Goal: Information Seeking & Learning: Compare options

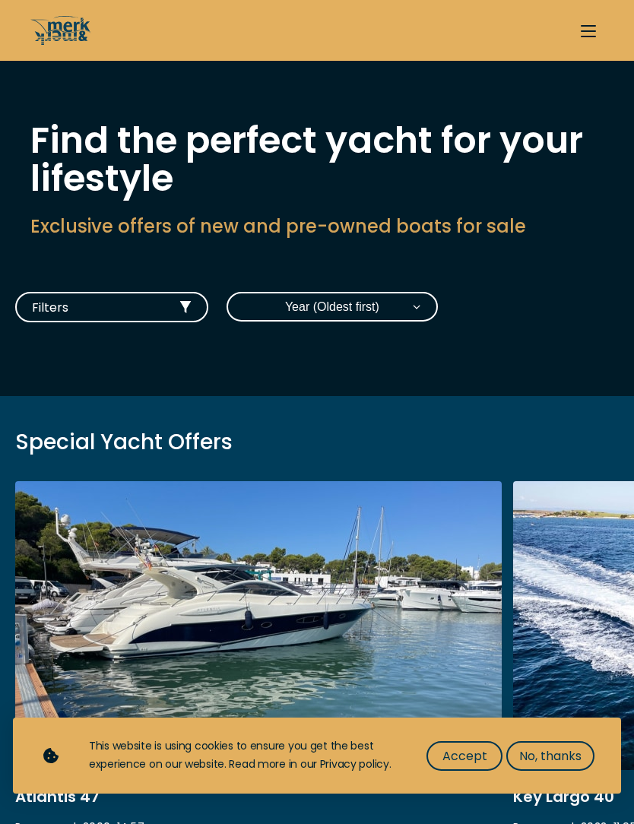
click at [498, 404] on div "Special Yacht Offers Atlantis 47 Pre-owned • 2006 • 14.57 m EUR 279.000 VAT pai…" at bounding box center [317, 717] width 634 height 642
click at [463, 759] on span "Accept" at bounding box center [464, 755] width 45 height 19
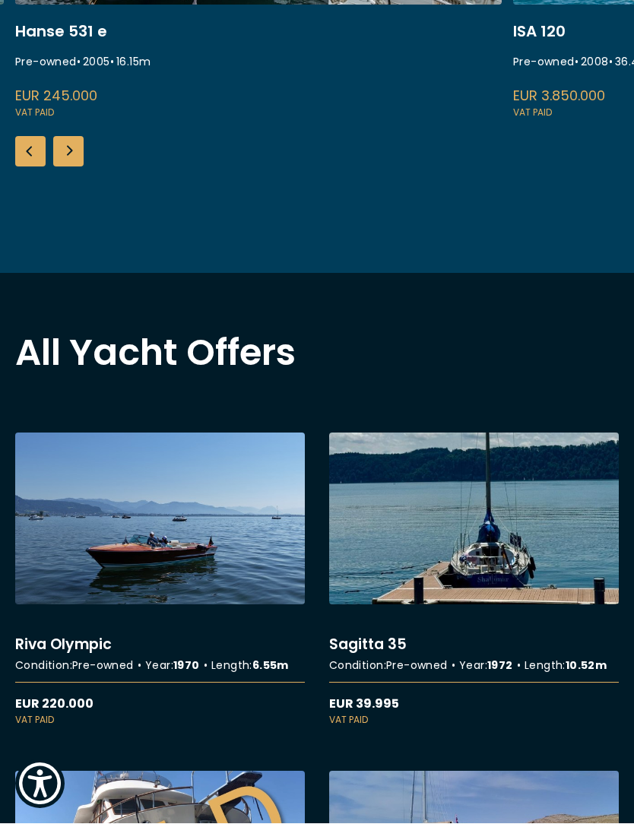
scroll to position [765, 0]
click at [495, 455] on link "More details about Sagitta 35" at bounding box center [474, 579] width 290 height 294
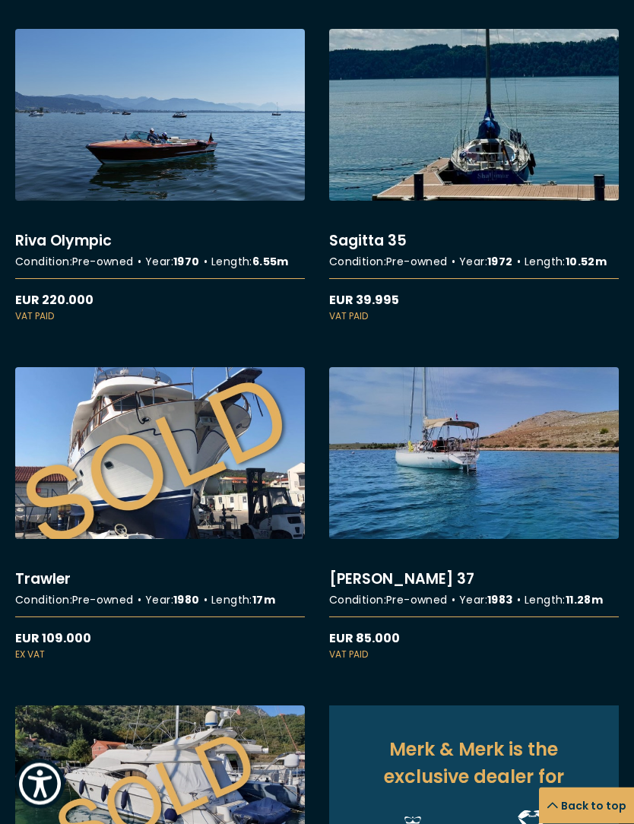
scroll to position [1250, 0]
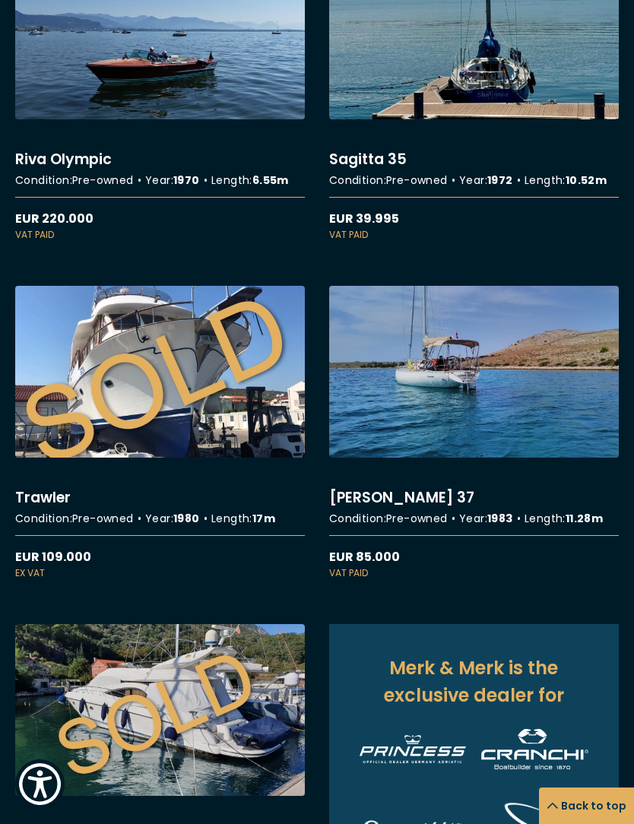
click at [496, 455] on link "More details about Carter 37" at bounding box center [474, 433] width 290 height 294
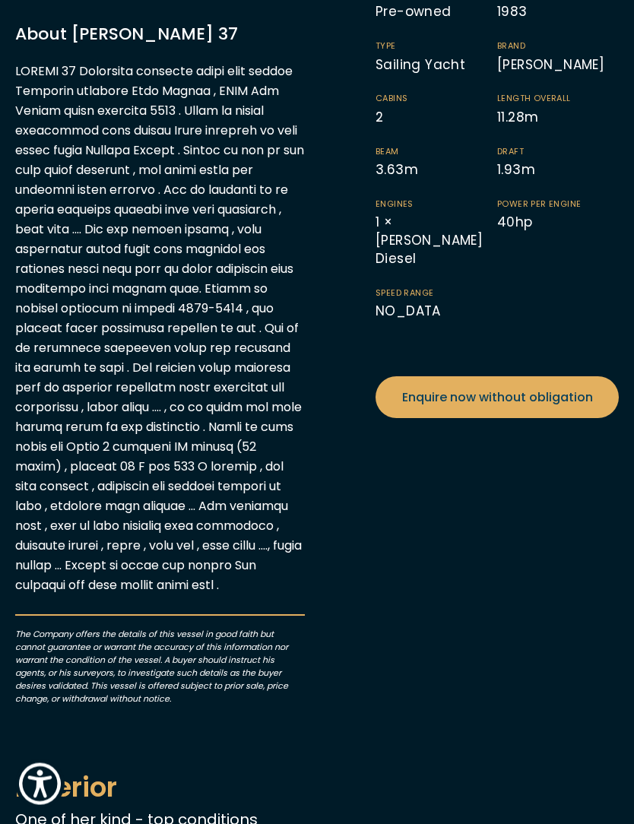
scroll to position [315, 0]
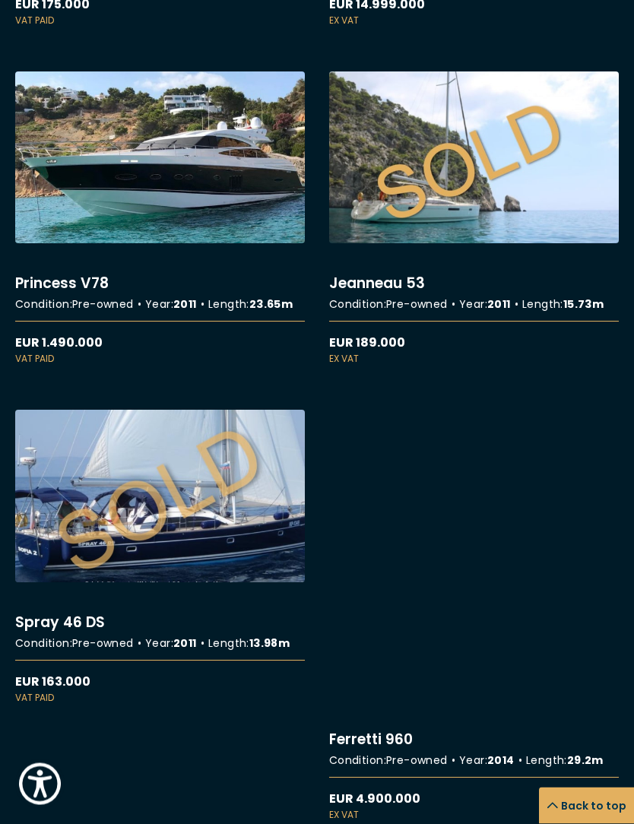
scroll to position [4220, 0]
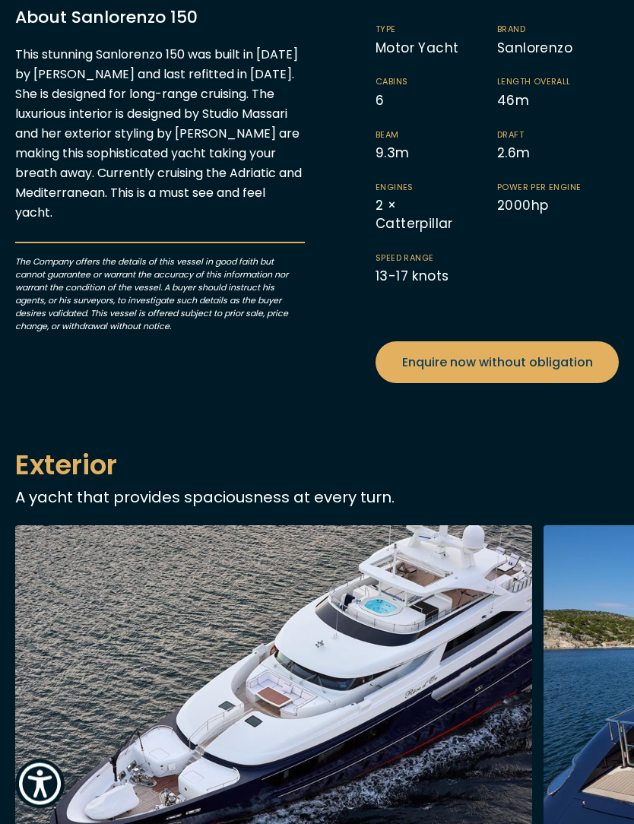
scroll to position [343, 0]
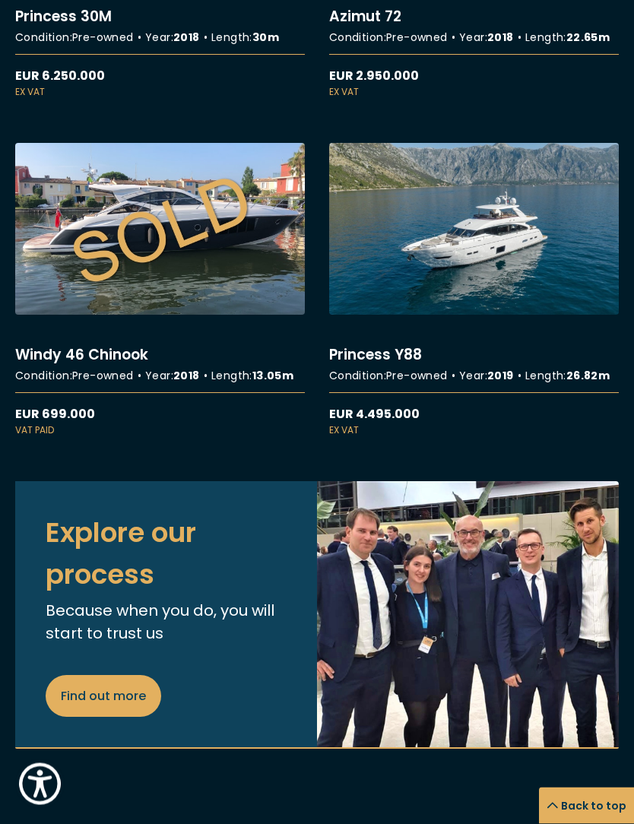
scroll to position [6855, 0]
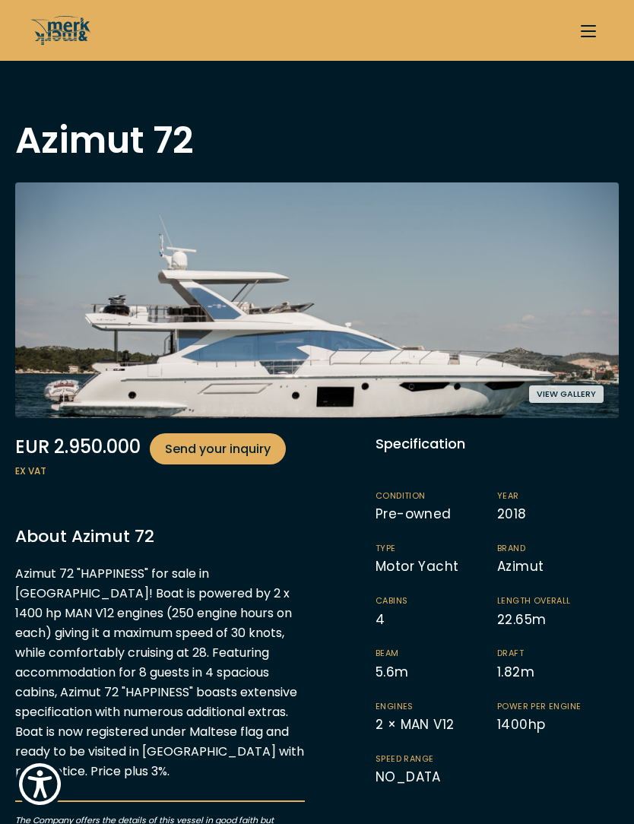
scroll to position [2618, 0]
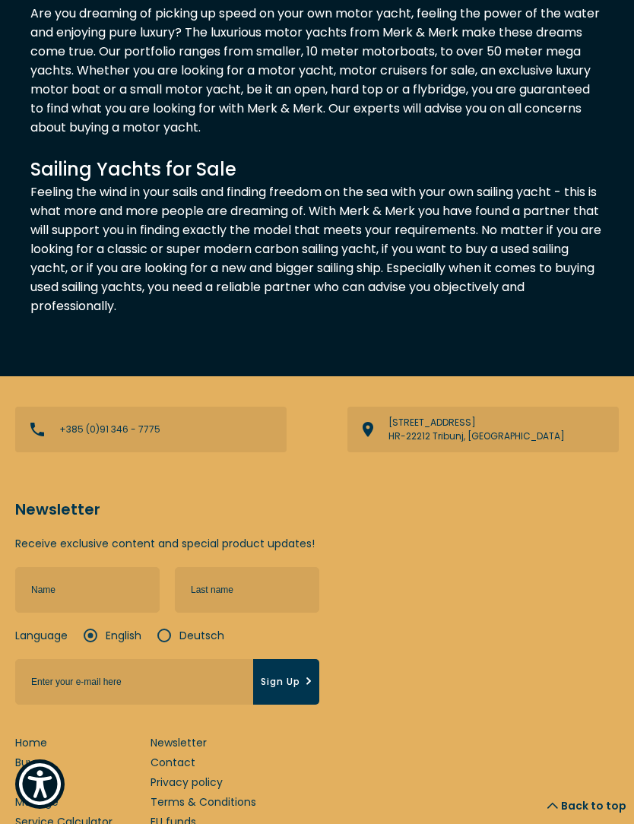
scroll to position [18677, 0]
